Goal: Transaction & Acquisition: Purchase product/service

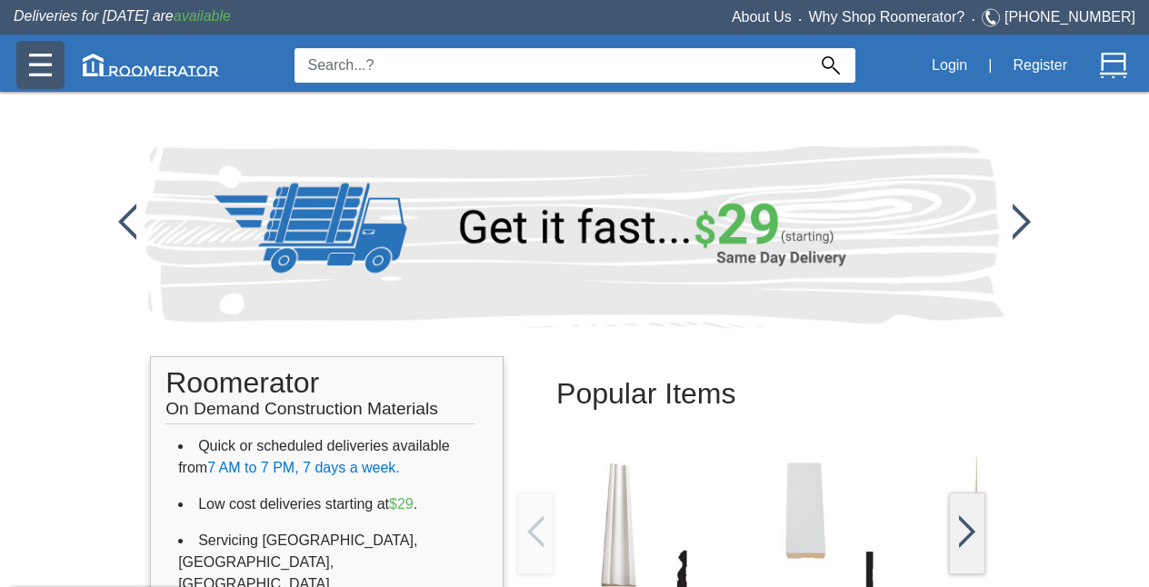
click at [50, 67] on img at bounding box center [40, 65] width 23 height 23
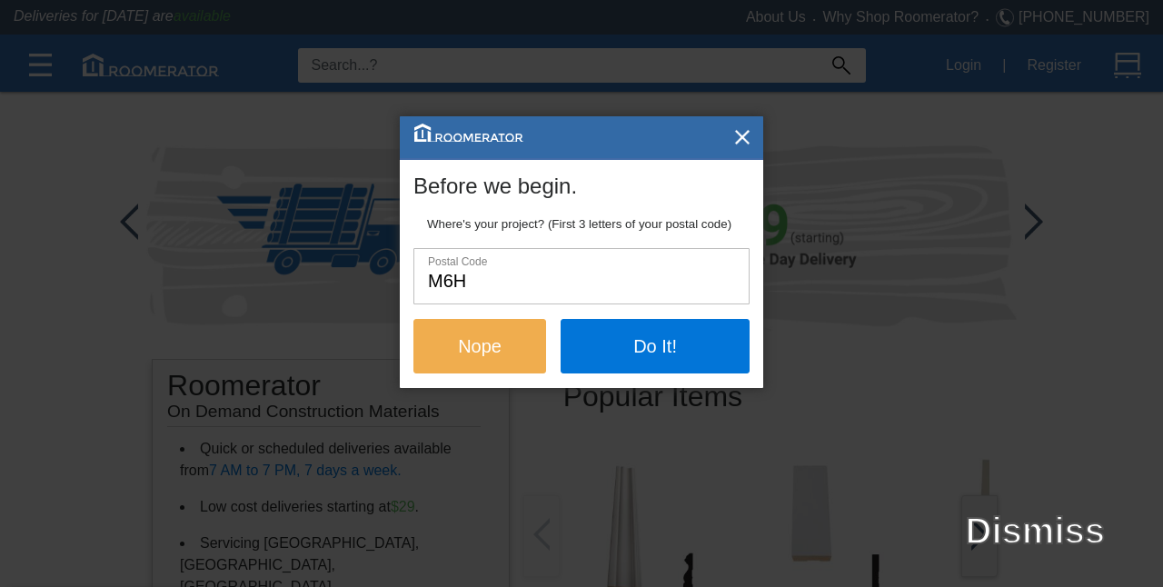
click at [494, 278] on input "M6H" at bounding box center [581, 276] width 334 height 54
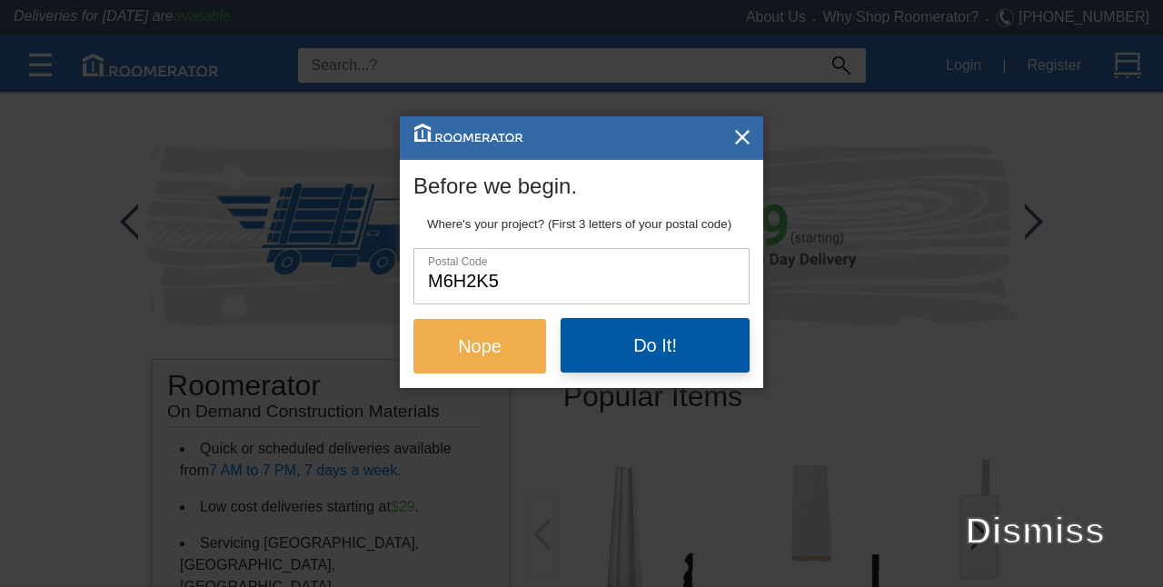
type input "M6H2k5"
click at [613, 341] on button "Do It!" at bounding box center [655, 345] width 189 height 55
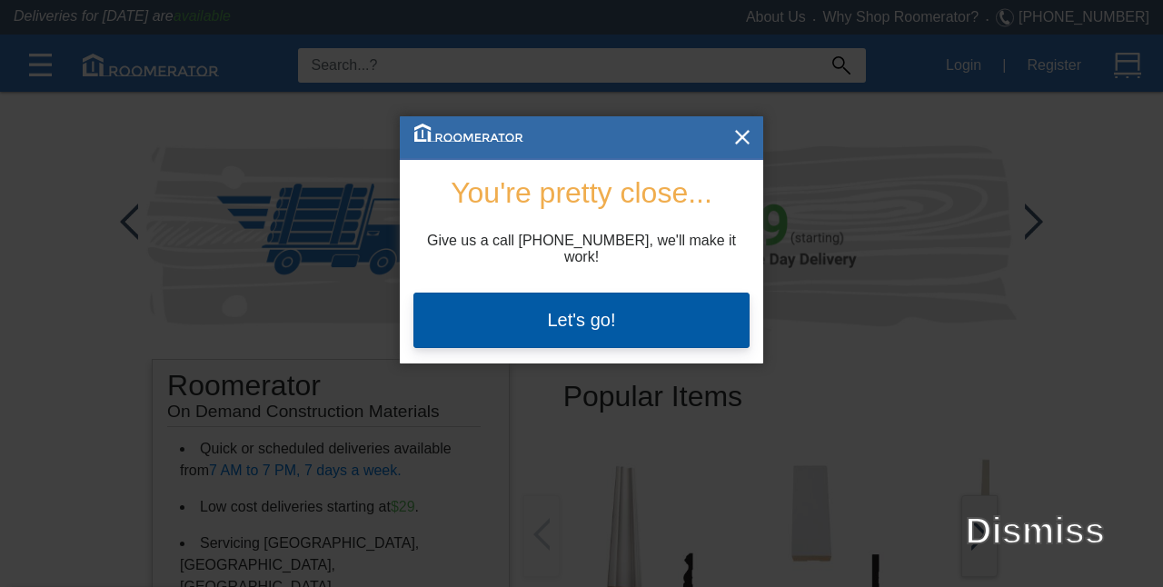
click at [594, 293] on button "Let's go!" at bounding box center [581, 320] width 336 height 55
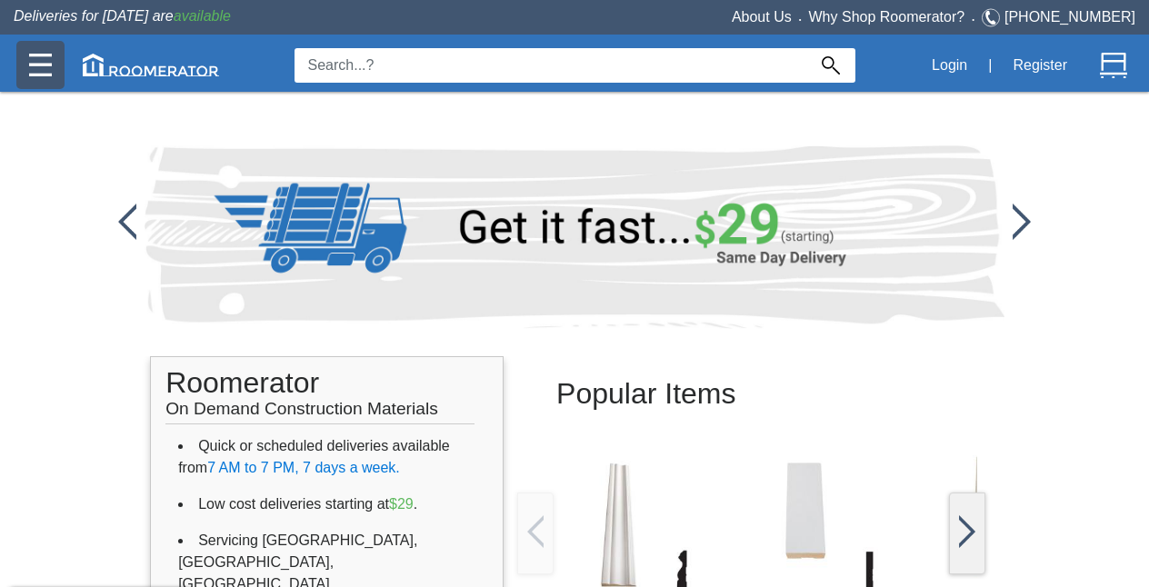
click at [38, 73] on img at bounding box center [40, 65] width 23 height 23
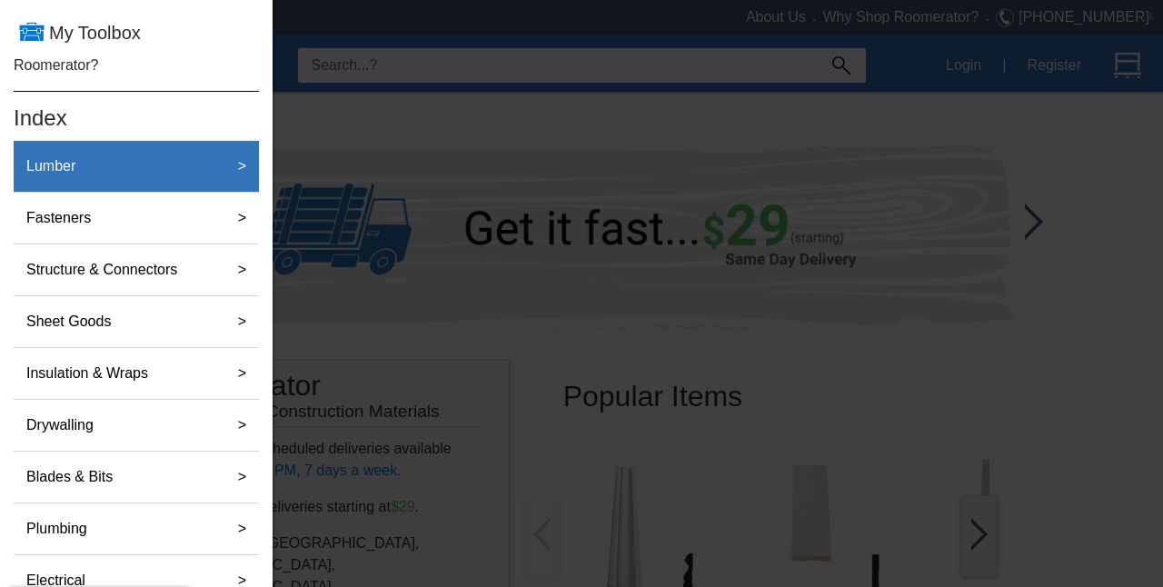
click at [170, 166] on div "Lumber" at bounding box center [116, 166] width 195 height 36
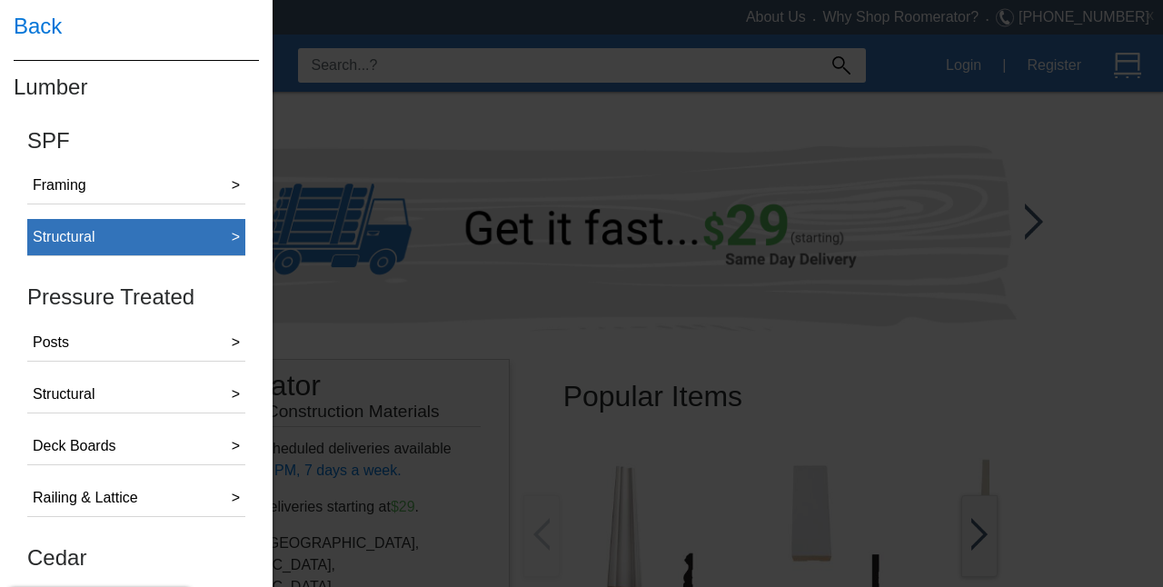
click at [177, 238] on button "Structural >" at bounding box center [136, 237] width 218 height 37
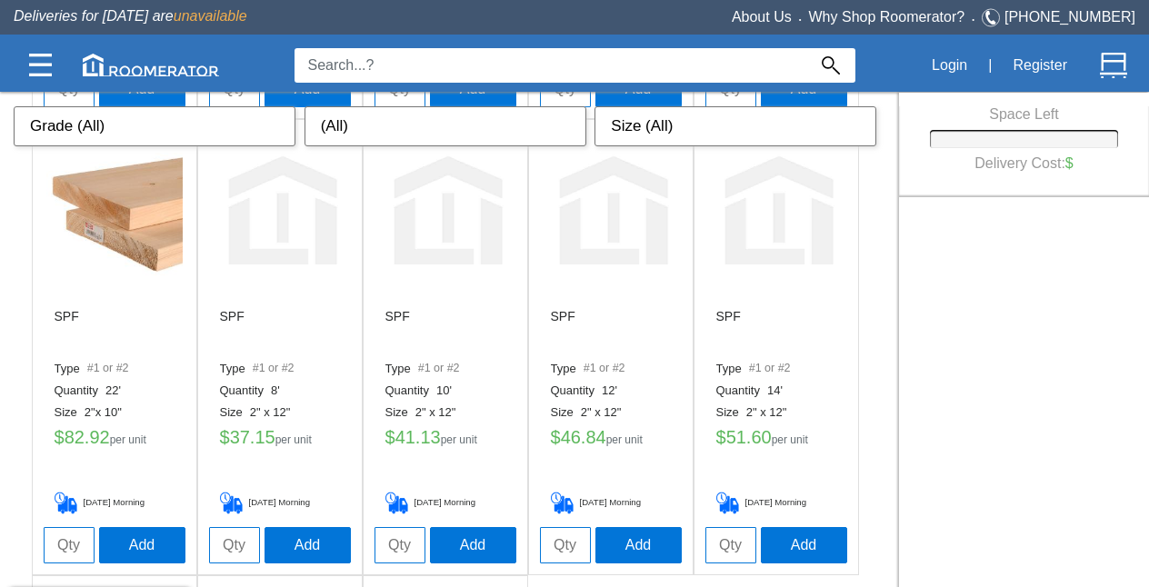
scroll to position [1466, 0]
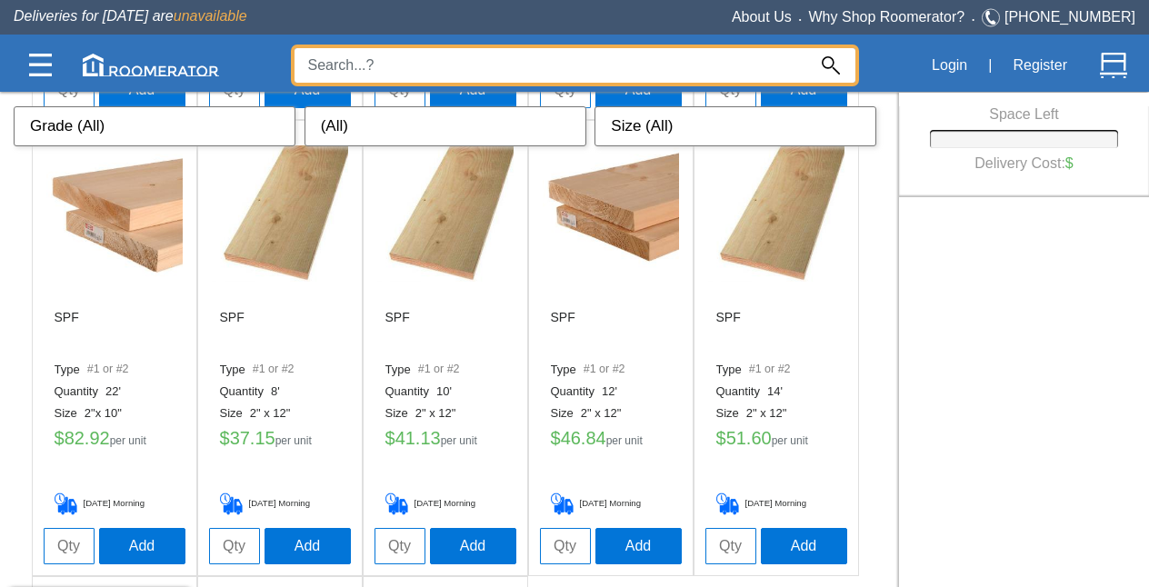
click at [375, 64] on input at bounding box center [550, 65] width 512 height 35
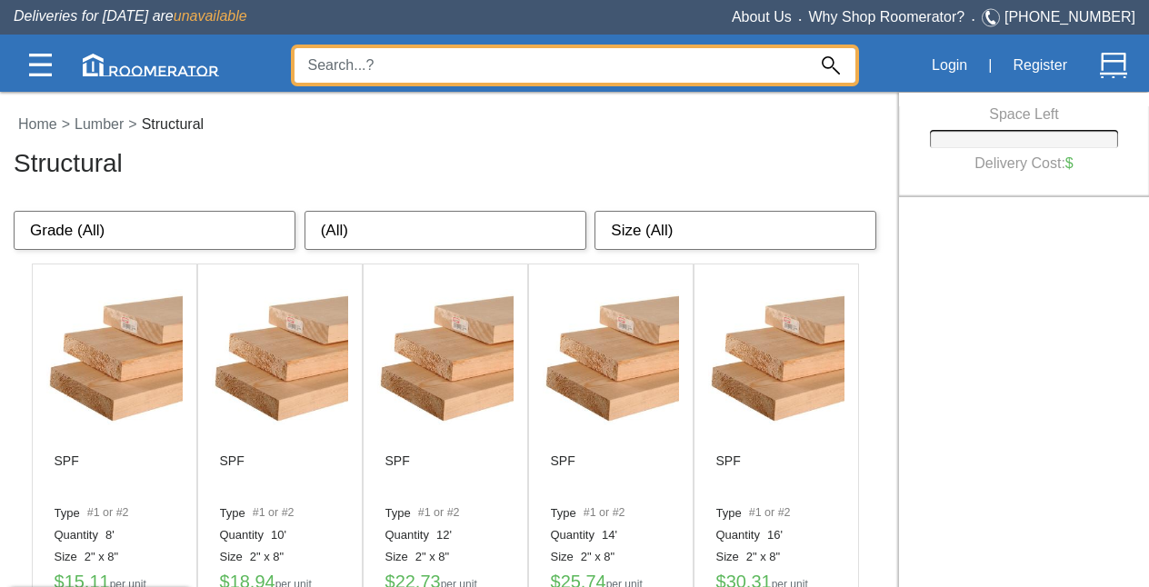
scroll to position [0, 0]
click at [394, 227] on div at bounding box center [574, 339] width 1149 height 496
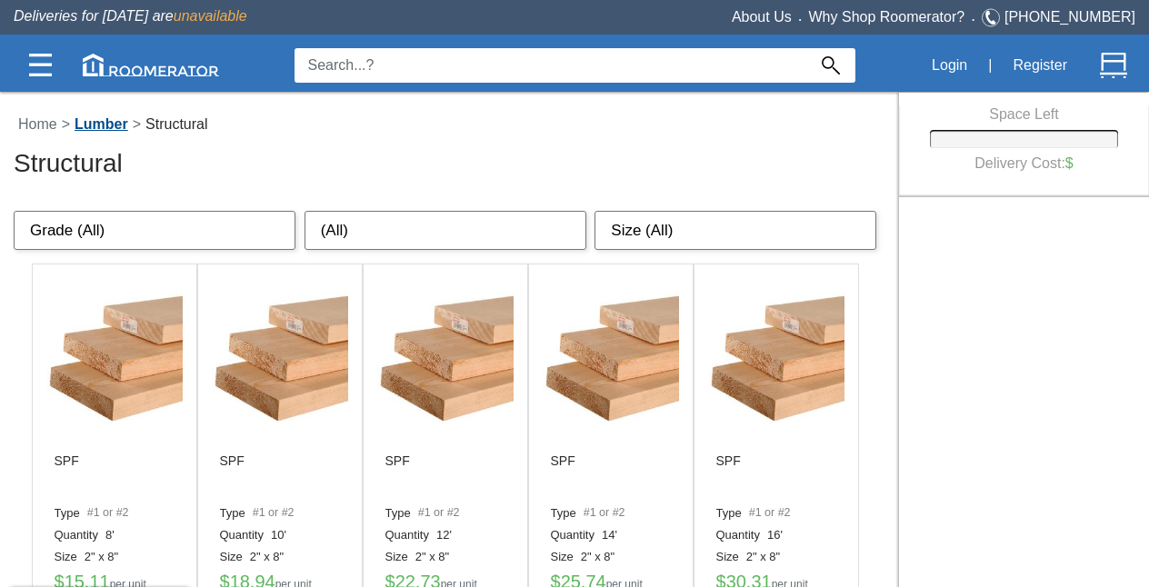
click at [115, 125] on link "Lumber" at bounding box center [101, 123] width 63 height 15
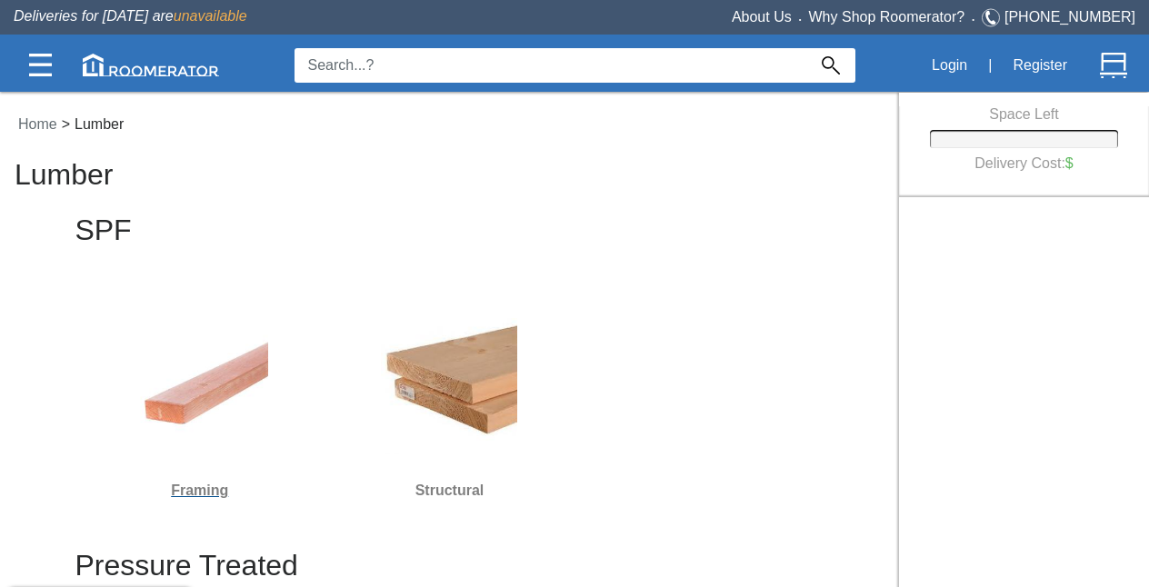
click at [179, 409] on img at bounding box center [200, 386] width 136 height 136
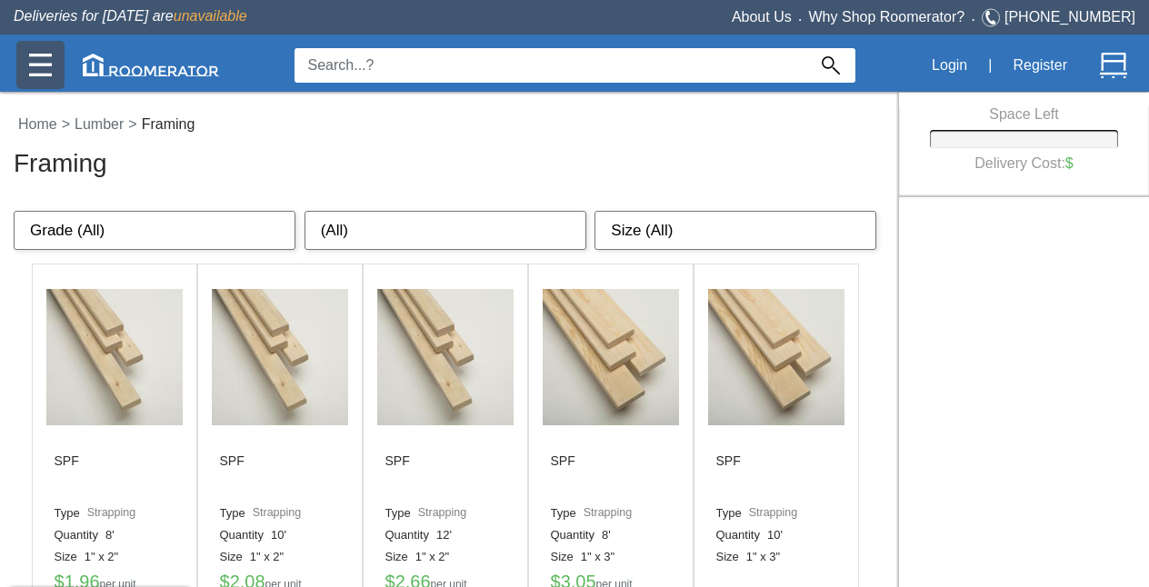
click at [45, 73] on img at bounding box center [40, 65] width 23 height 23
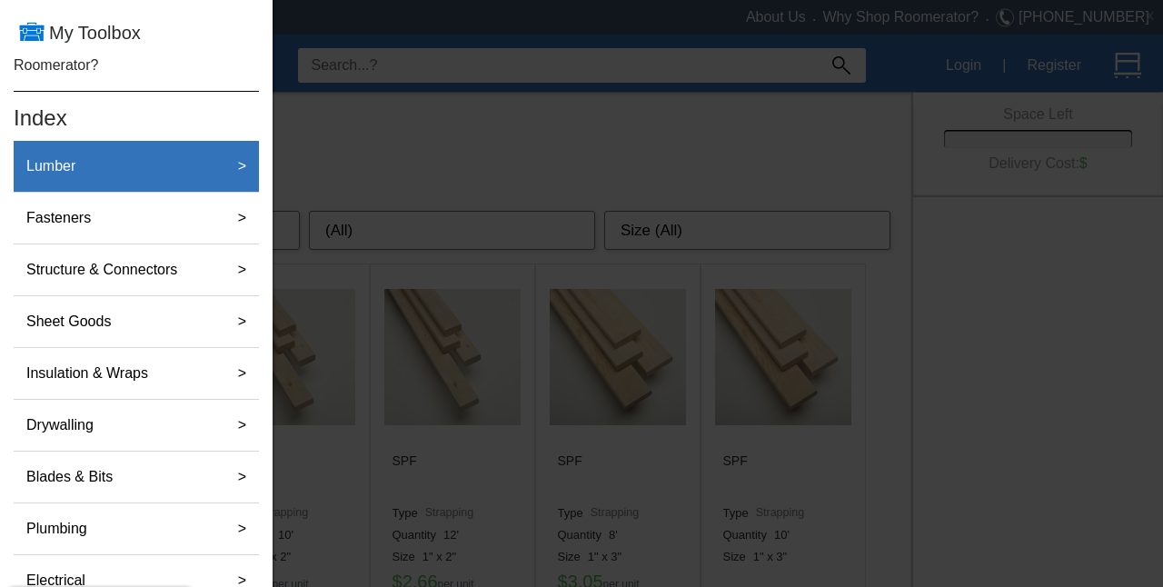
click at [171, 153] on div "Lumber" at bounding box center [116, 166] width 195 height 36
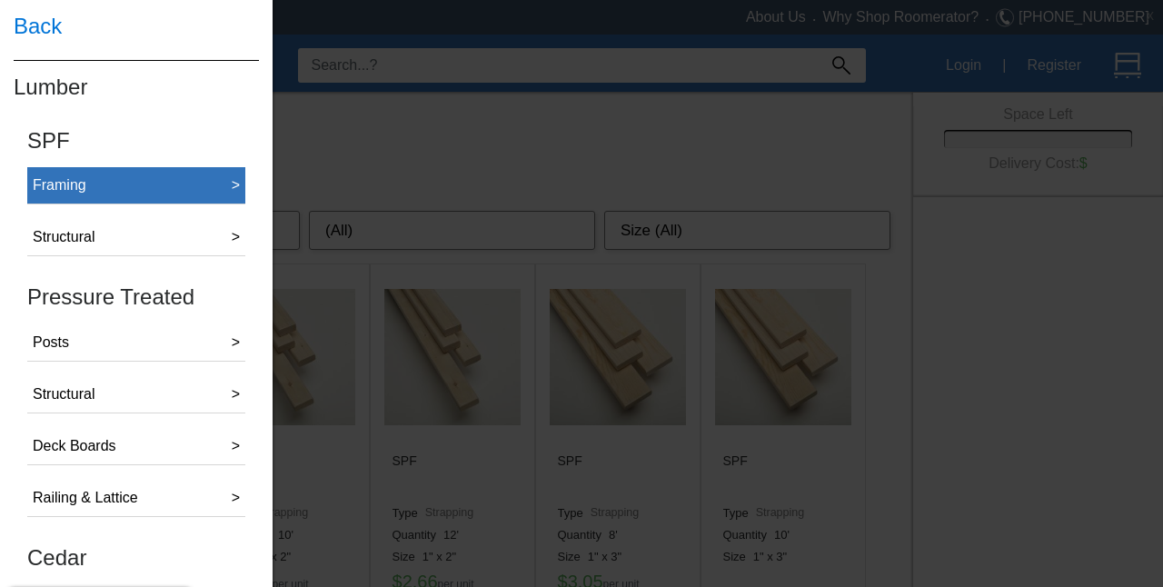
click at [120, 191] on button "Framing >" at bounding box center [136, 185] width 218 height 37
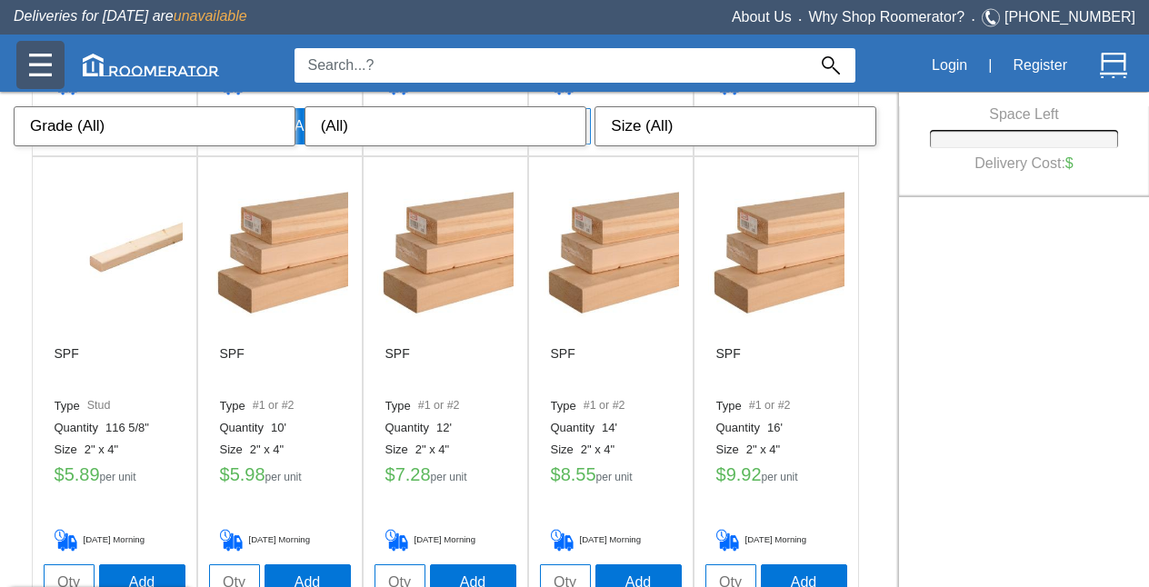
scroll to position [1826, 0]
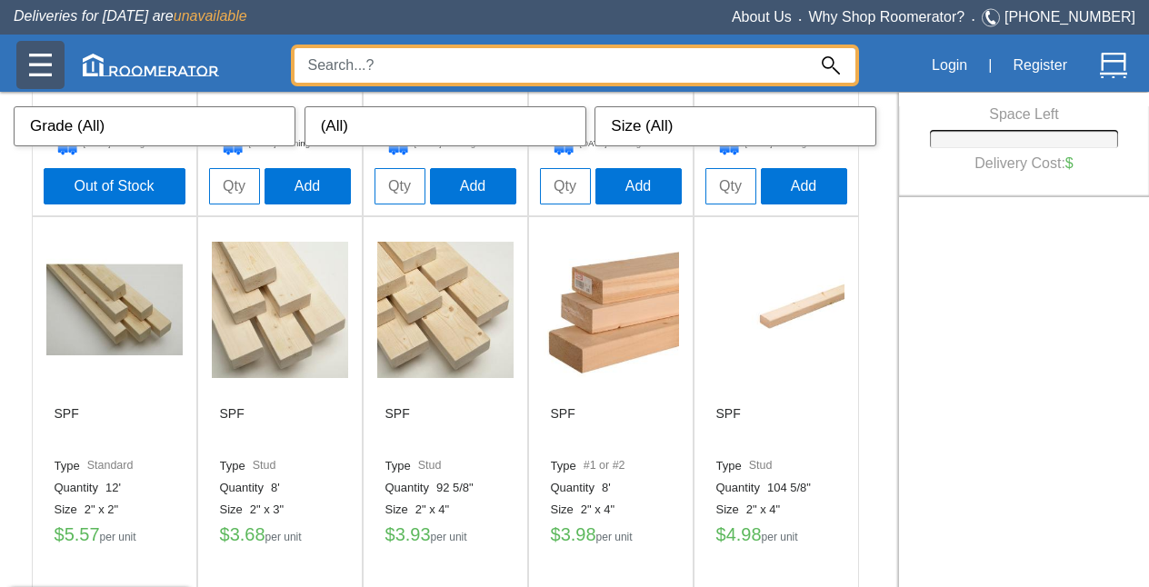
click at [450, 64] on input at bounding box center [550, 65] width 512 height 35
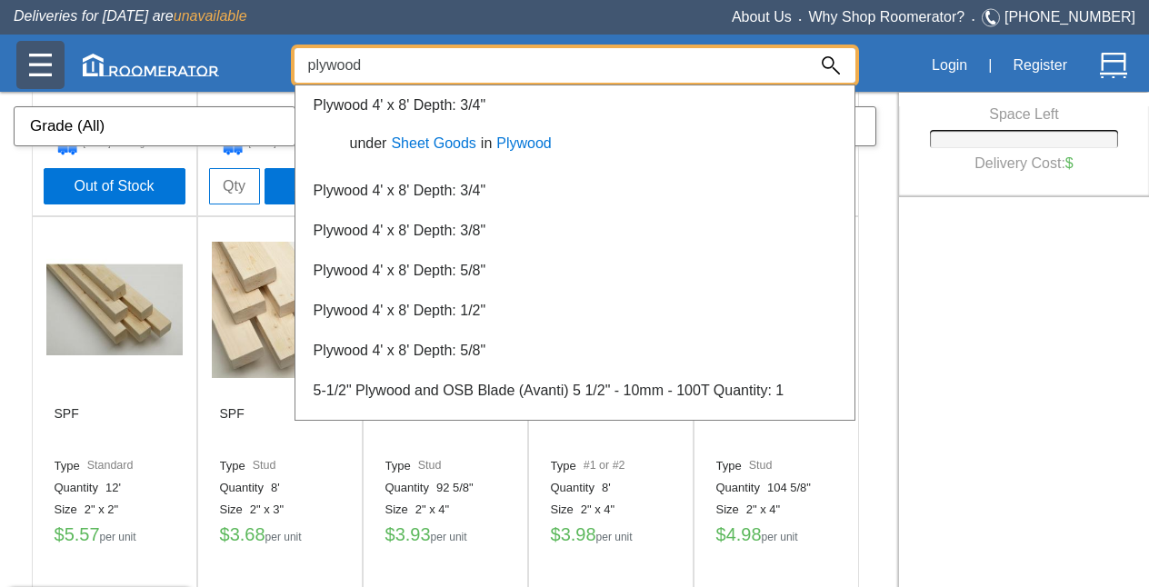
type input "plywood"
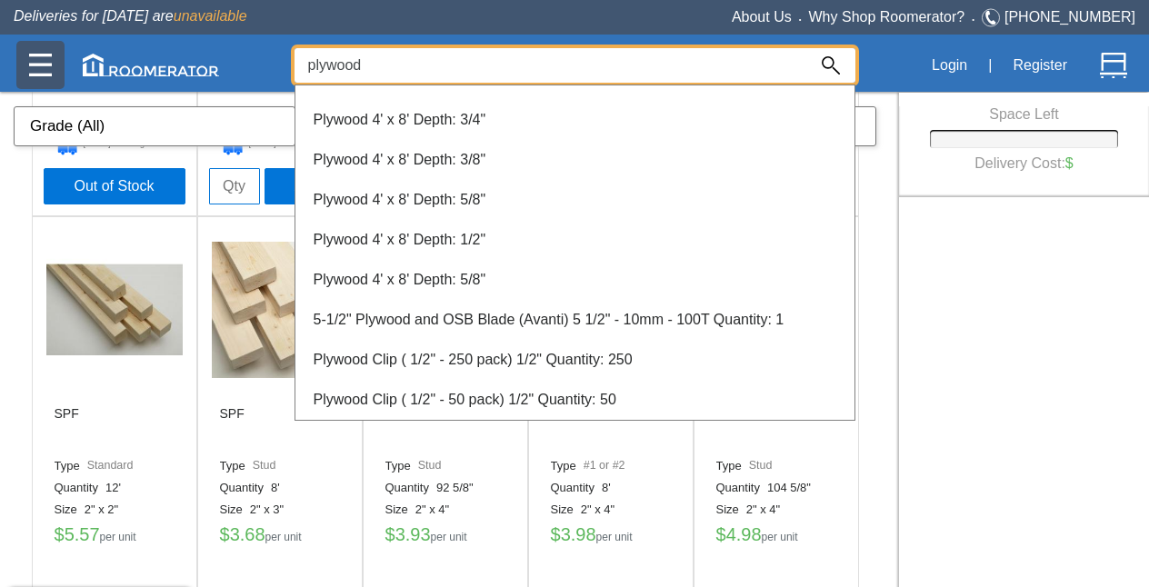
scroll to position [71, 0]
click at [464, 121] on link "Plywood 4' x 8' Depth: 3/4"" at bounding box center [400, 119] width 173 height 15
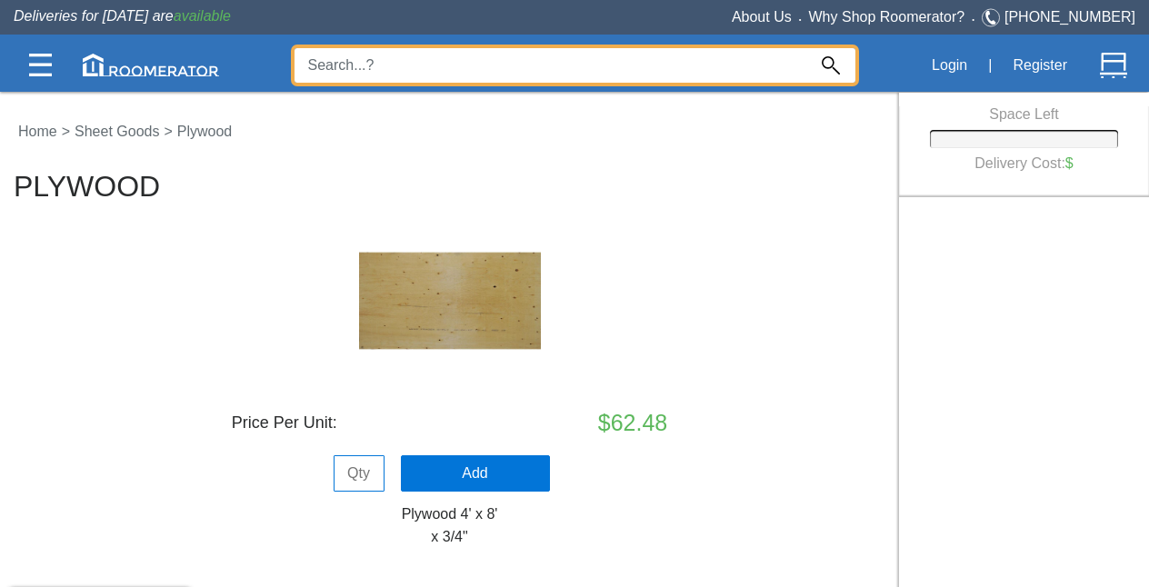
click at [357, 59] on input at bounding box center [550, 65] width 512 height 35
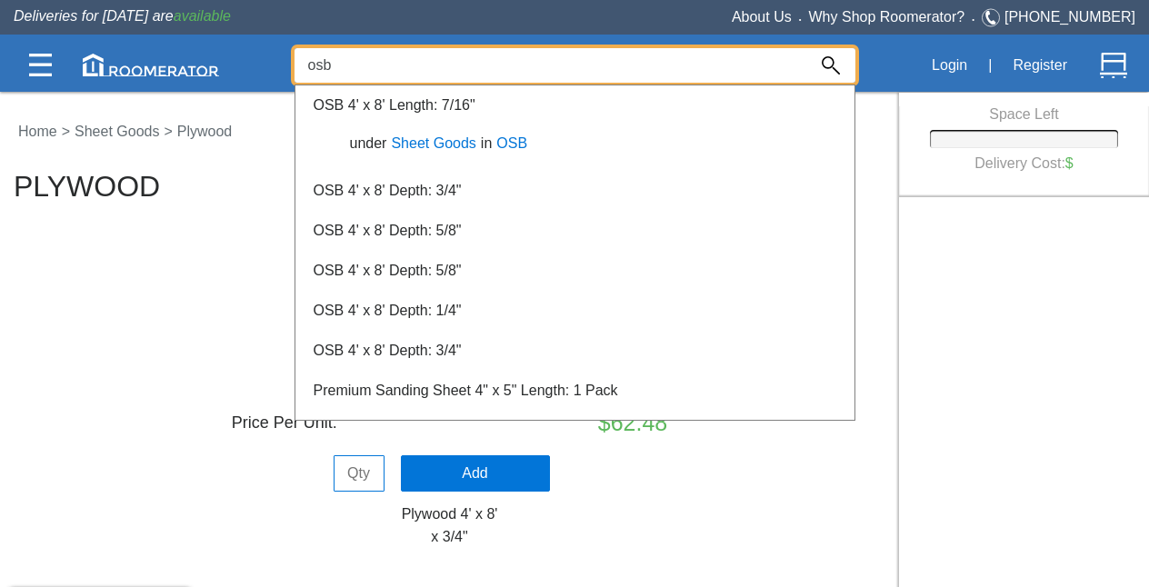
click at [388, 182] on div "OSB 4' x 8' Depth: 3/4"" at bounding box center [574, 191] width 559 height 40
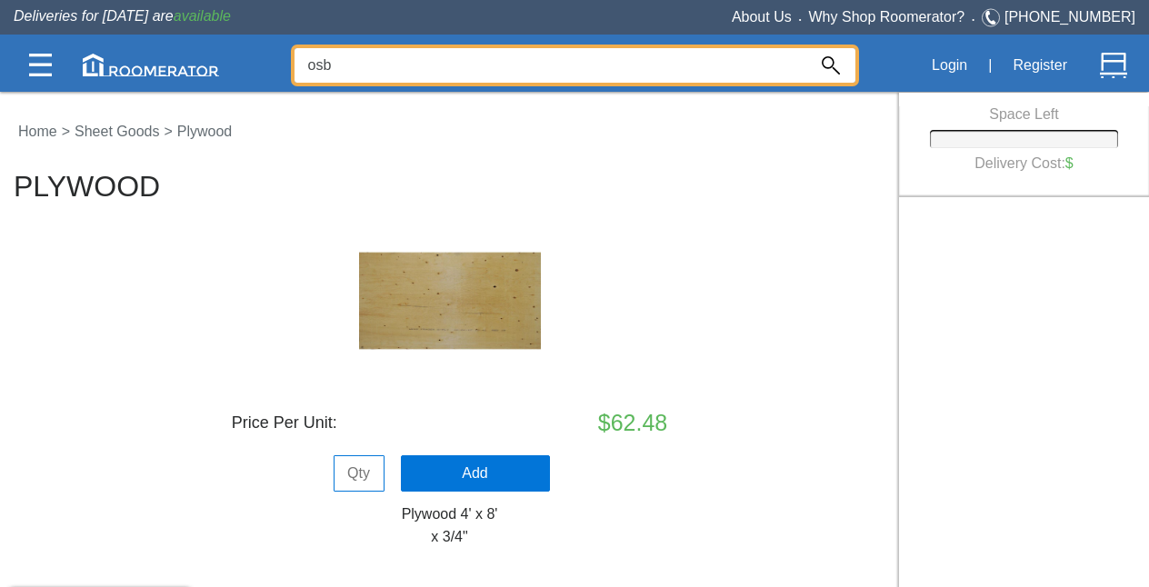
click at [374, 69] on input "osb" at bounding box center [550, 65] width 512 height 35
click at [337, 61] on input "osb" at bounding box center [550, 65] width 512 height 35
type input "o"
type input "osb"
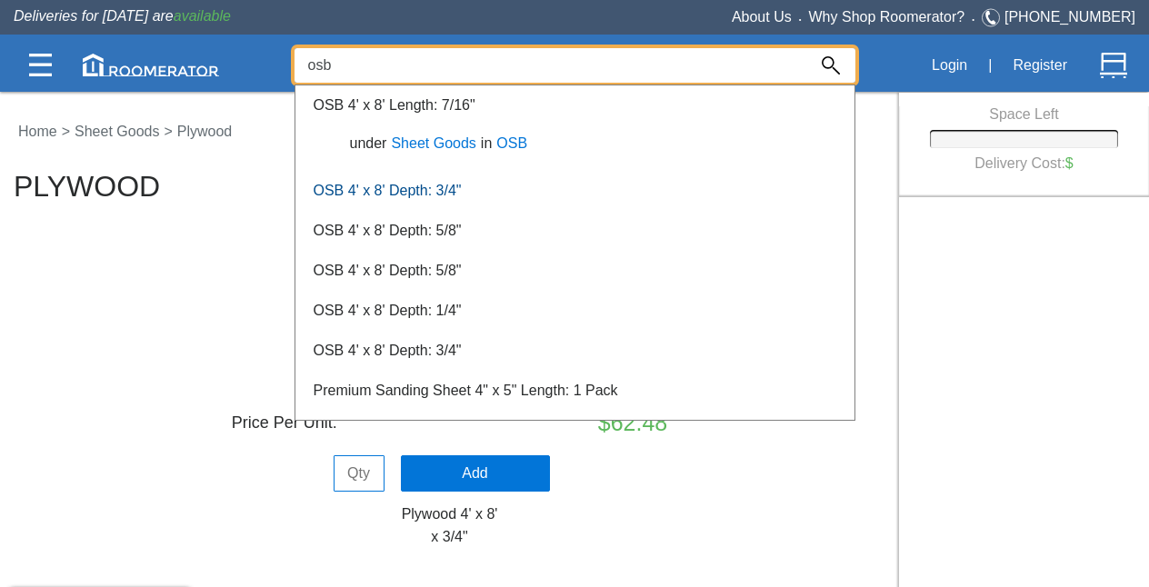
click at [429, 192] on link "OSB 4' x 8' Depth: 3/4"" at bounding box center [388, 190] width 148 height 15
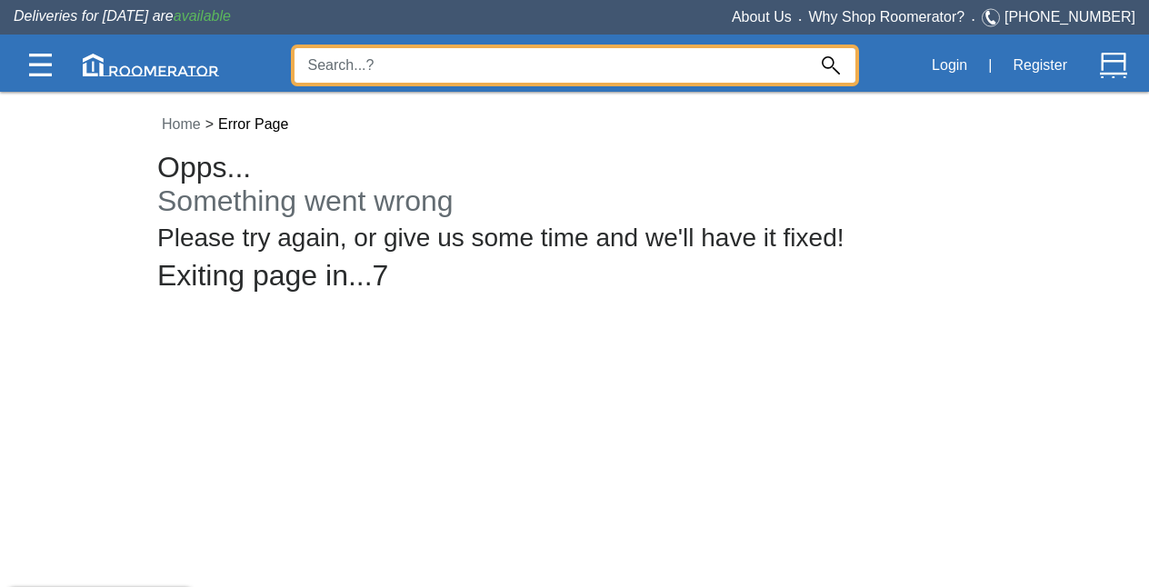
click at [369, 68] on input at bounding box center [550, 65] width 512 height 35
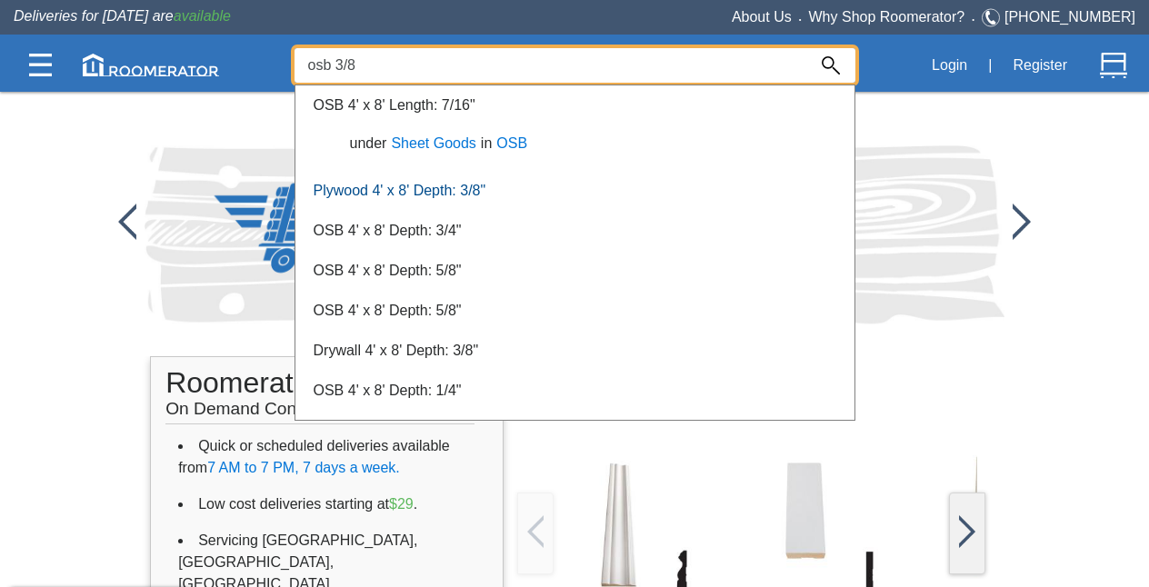
type input "osb 3/8"
click at [459, 190] on link "Plywood 4' x 8' Depth: 3/8"" at bounding box center [400, 190] width 173 height 15
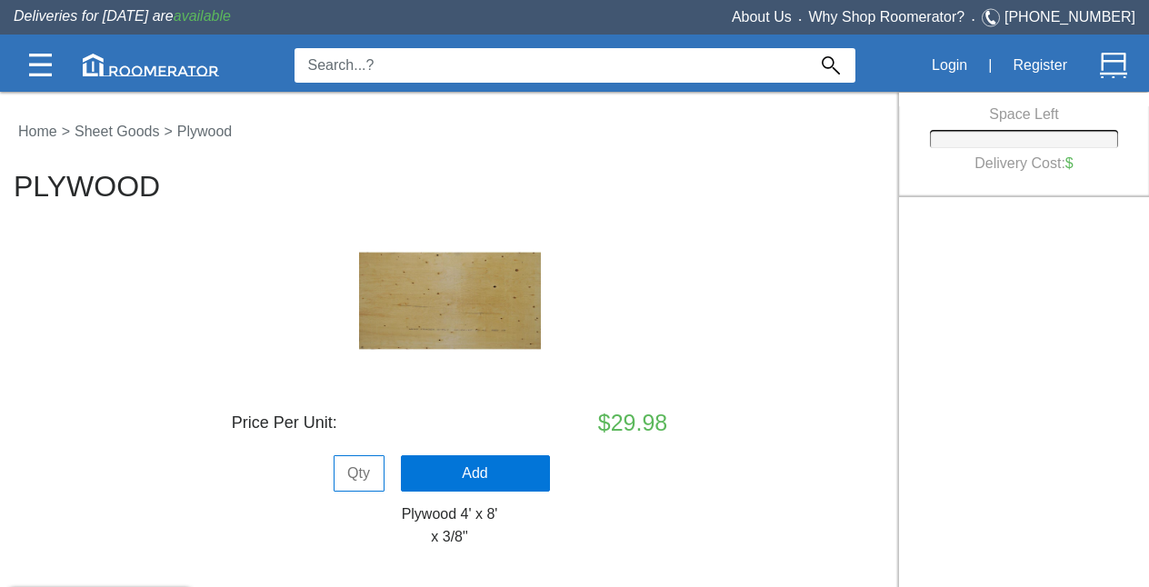
click at [471, 64] on input at bounding box center [550, 65] width 512 height 35
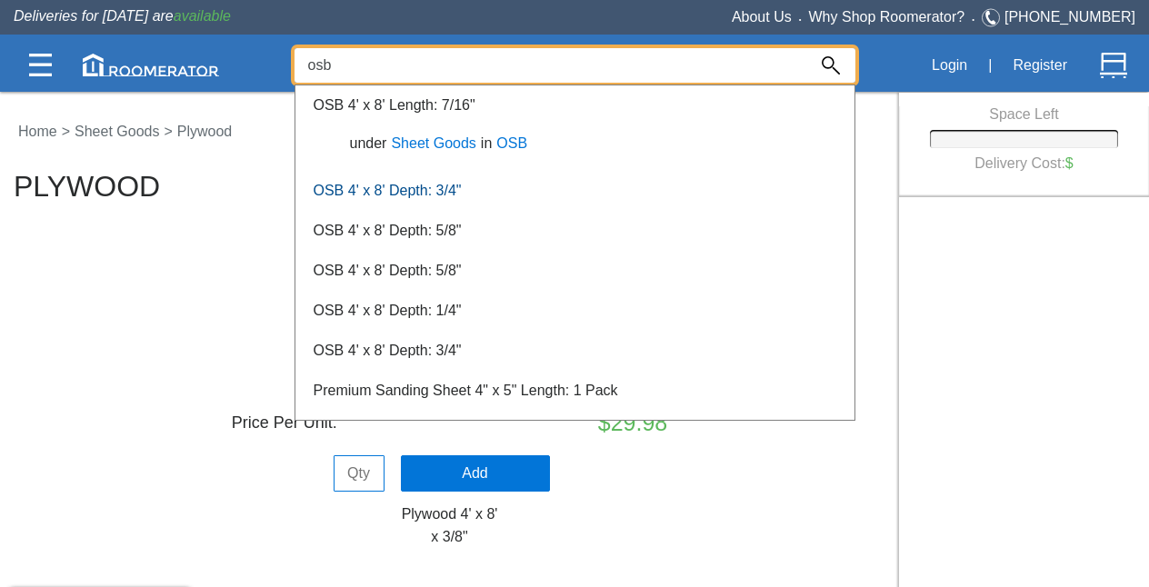
type input "osb"
click at [420, 189] on link "OSB 4' x 8' Depth: 3/4"" at bounding box center [388, 190] width 148 height 15
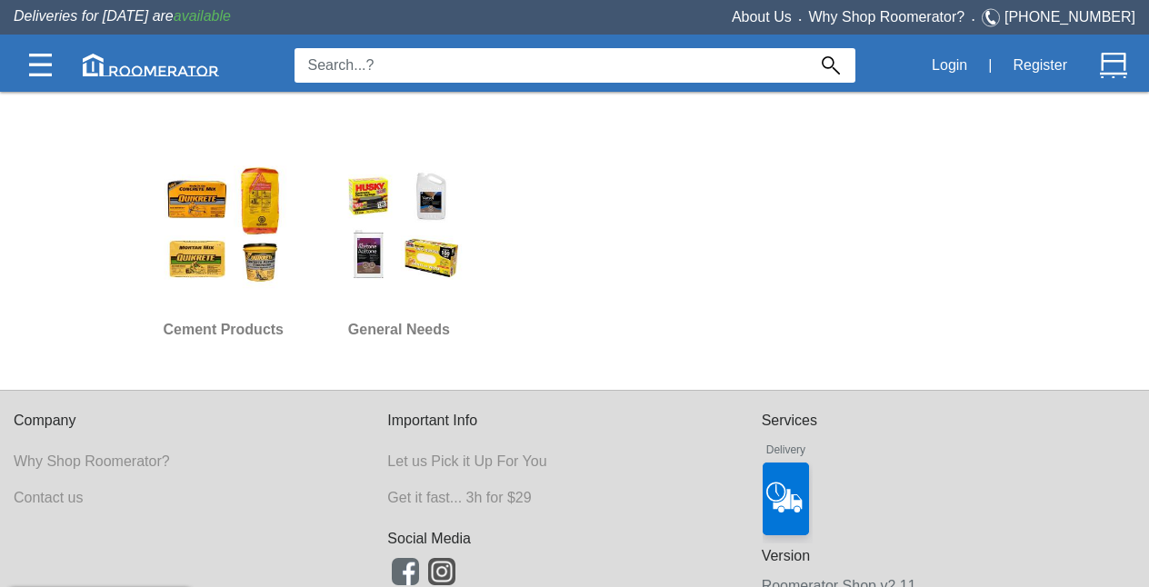
scroll to position [1422, 0]
